Goal: Find specific page/section: Find specific page/section

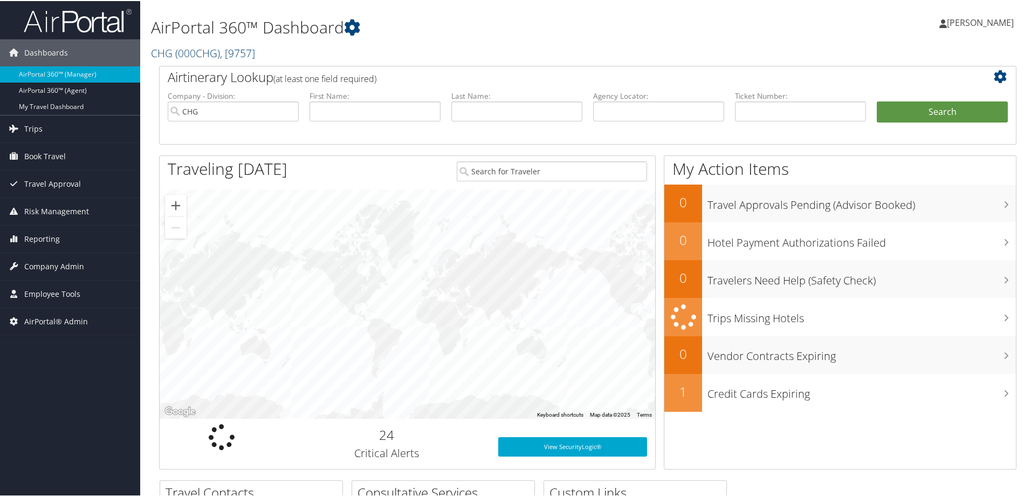
click at [163, 51] on link "CHG ( 000CHG ) , [ 9757 ]" at bounding box center [203, 52] width 104 height 15
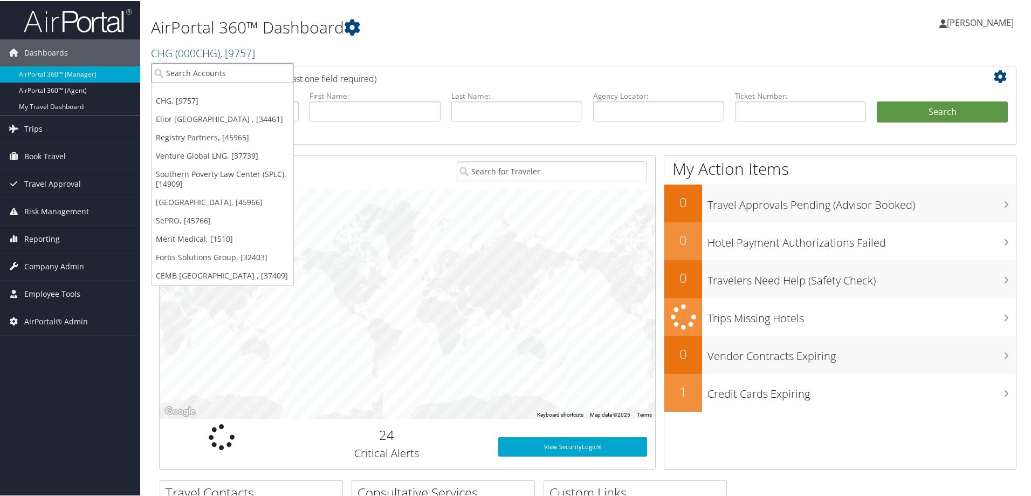
click at [176, 75] on input "search" at bounding box center [223, 72] width 142 height 20
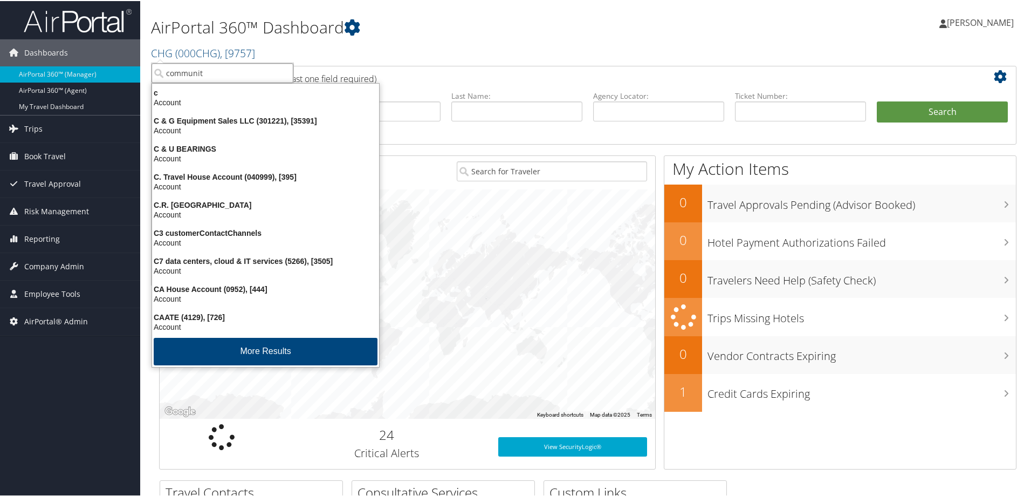
type input "community"
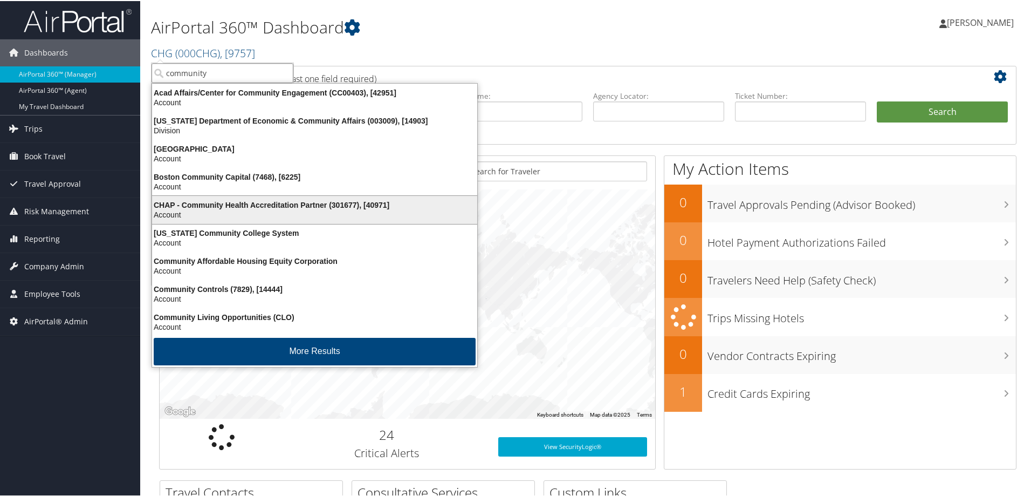
click at [224, 204] on div "CHAP - Community Health Accreditation Partner (301677), [40971]" at bounding box center [315, 204] width 338 height 10
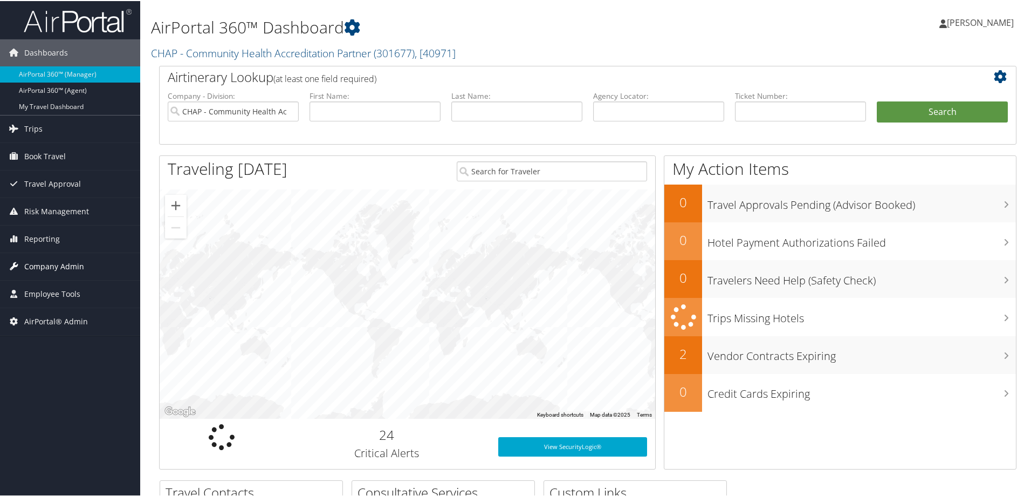
click at [59, 265] on span "Company Admin" at bounding box center [54, 265] width 60 height 27
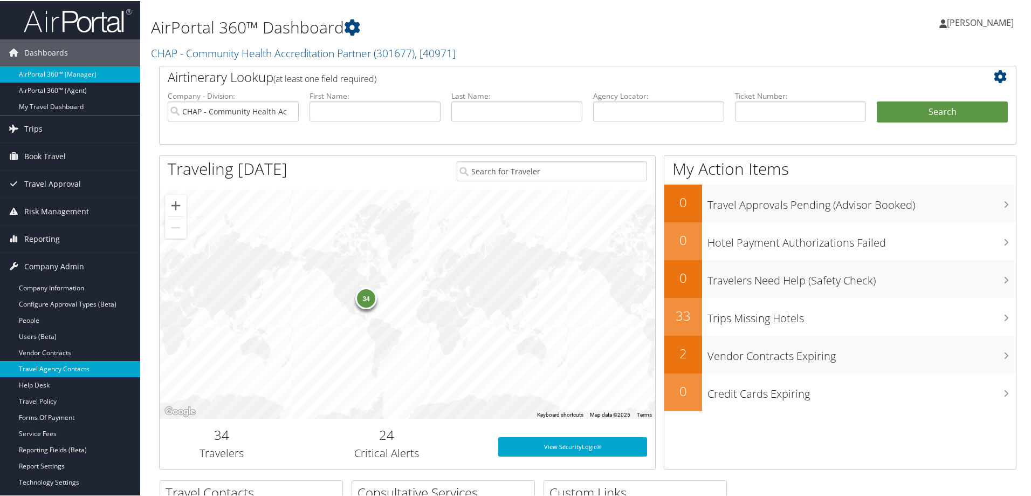
click at [65, 373] on link "Travel Agency Contacts" at bounding box center [70, 368] width 140 height 16
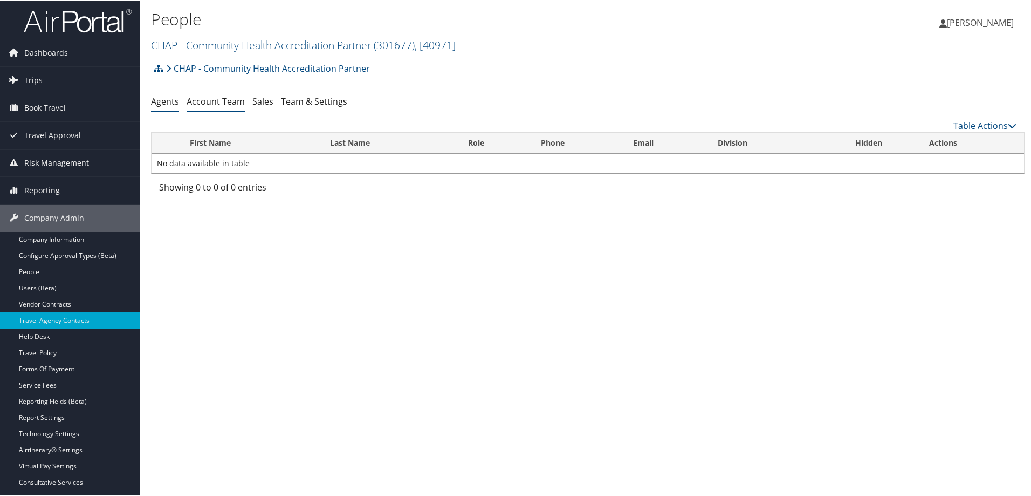
click at [221, 100] on link "Account Team" at bounding box center [216, 100] width 58 height 12
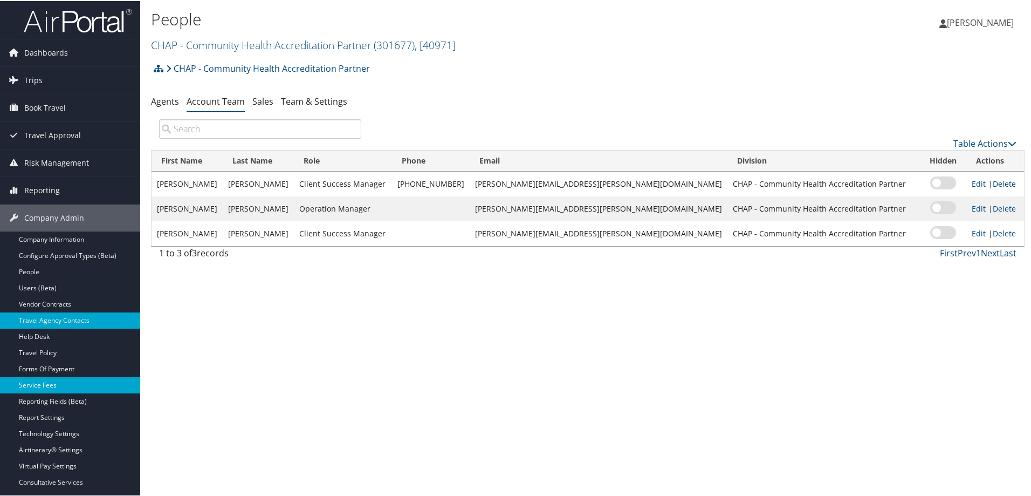
scroll to position [81, 0]
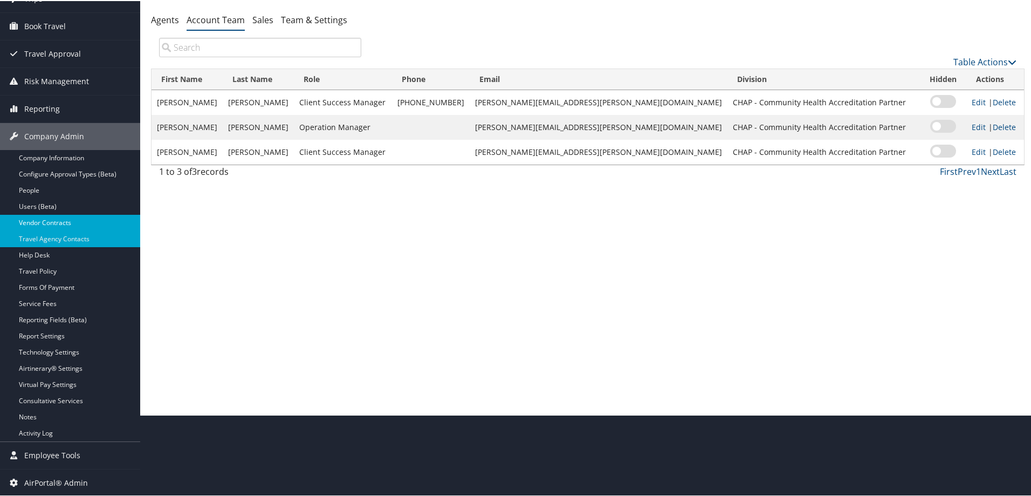
click at [69, 224] on link "Vendor Contracts" at bounding box center [70, 222] width 140 height 16
